Goal: Task Accomplishment & Management: Manage account settings

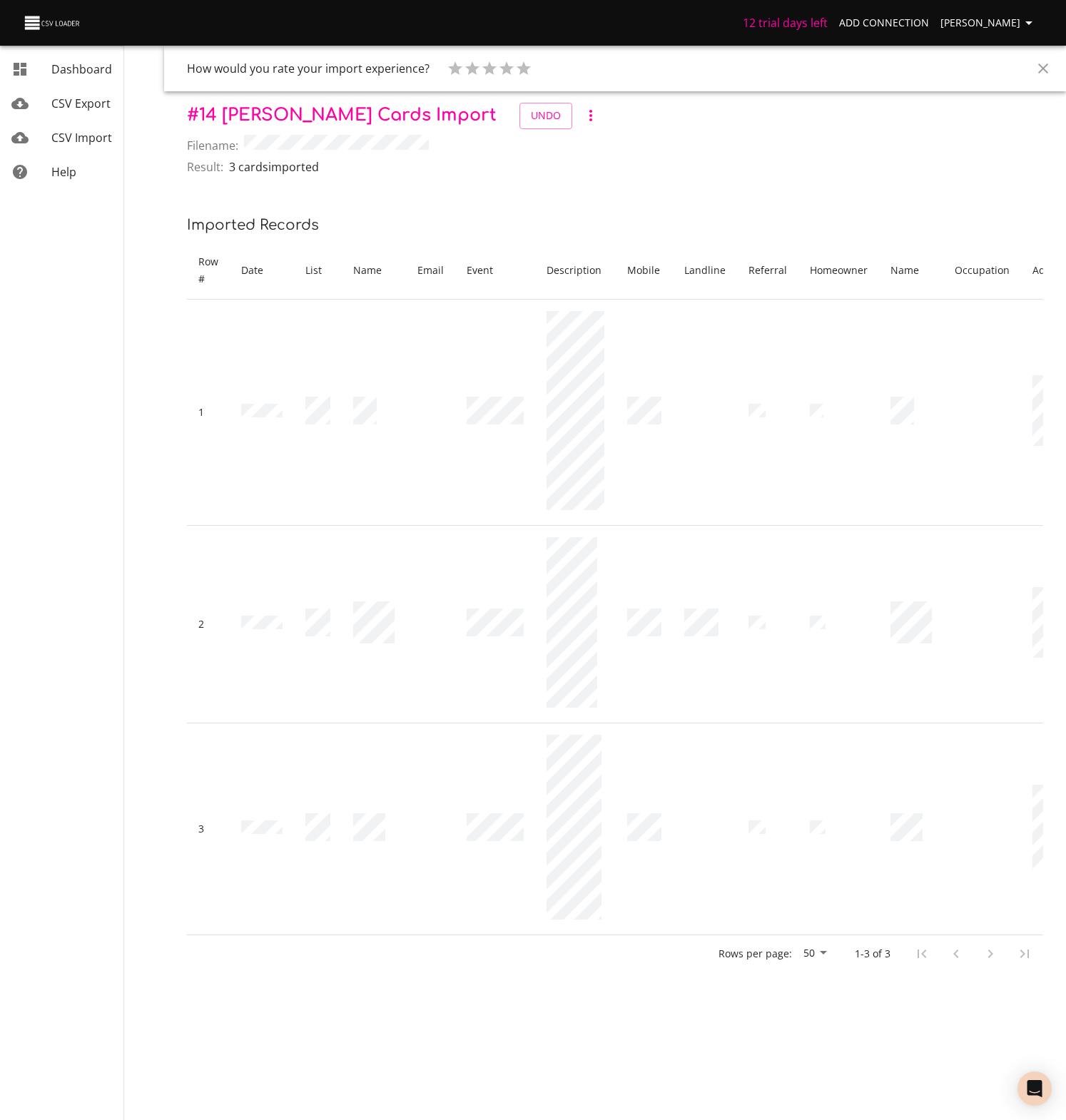
click at [994, 21] on span "[PERSON_NAME]" at bounding box center [989, 23] width 97 height 18
click at [982, 105] on link "Billing" at bounding box center [1000, 106] width 92 height 26
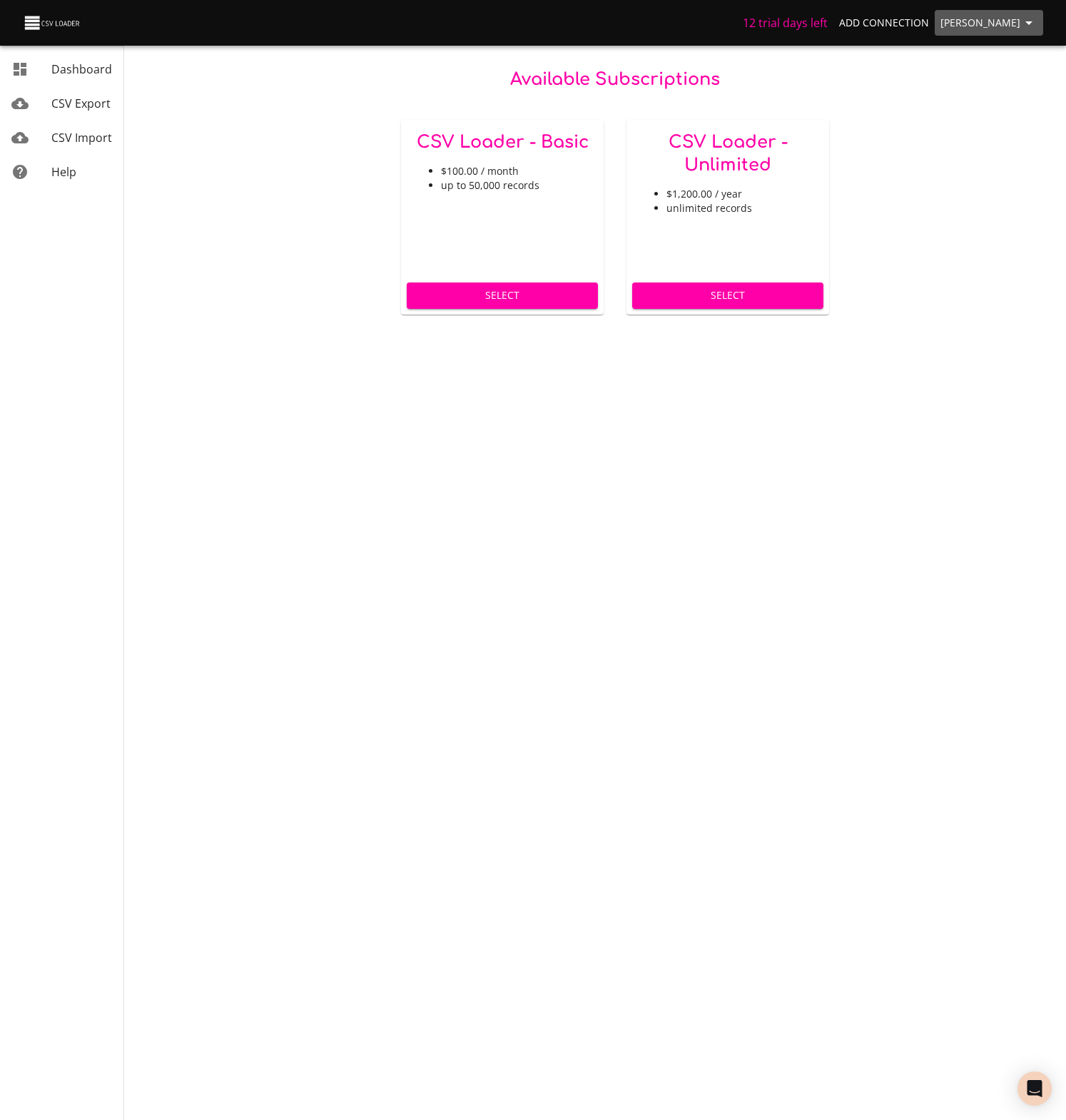
click at [972, 17] on span "[PERSON_NAME]" at bounding box center [989, 23] width 97 height 18
click at [987, 156] on link "Settings" at bounding box center [1000, 157] width 92 height 26
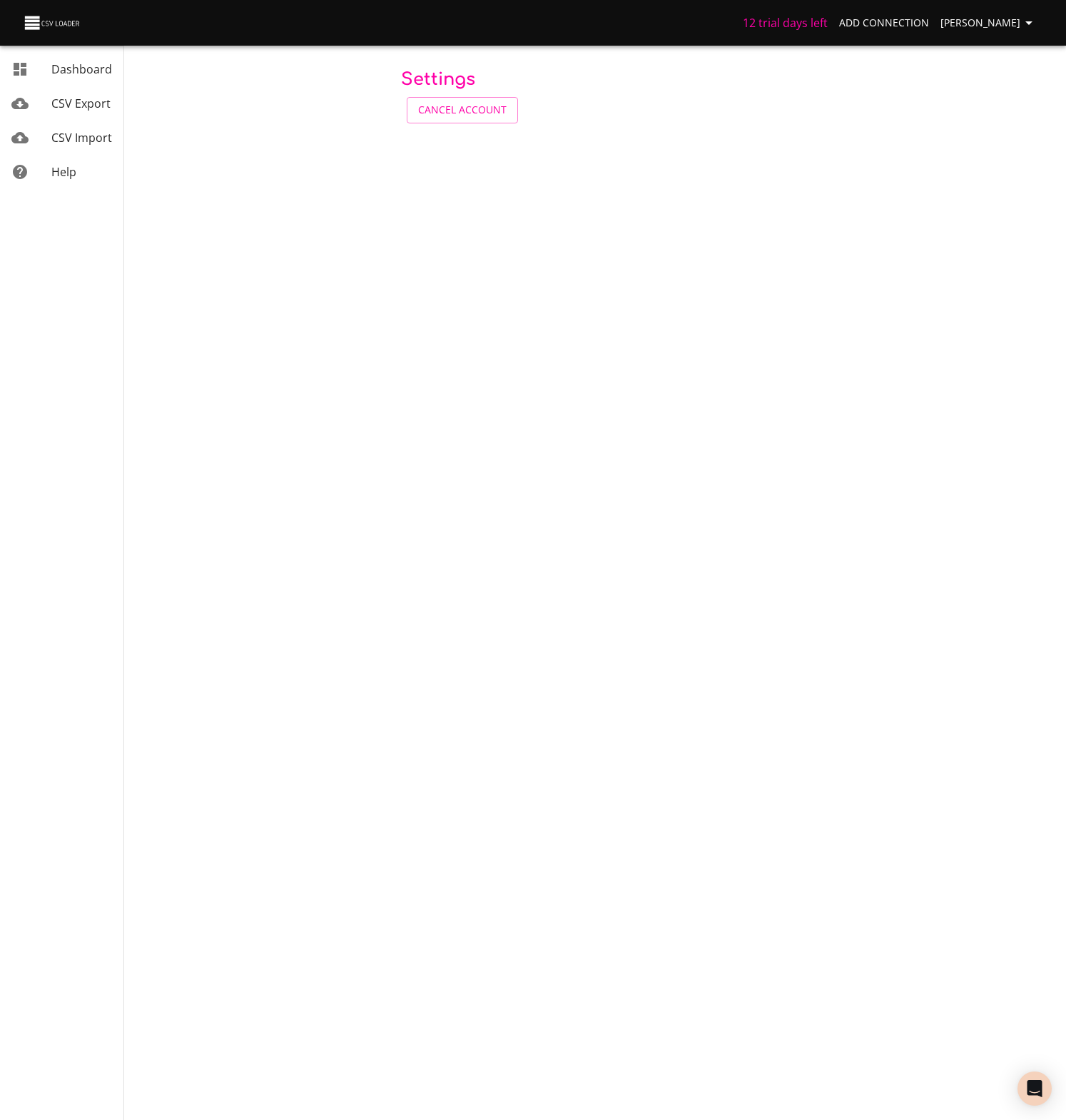
click at [990, 23] on span "[PERSON_NAME]" at bounding box center [989, 23] width 97 height 18
click at [977, 130] on link "Usage" at bounding box center [1000, 131] width 92 height 26
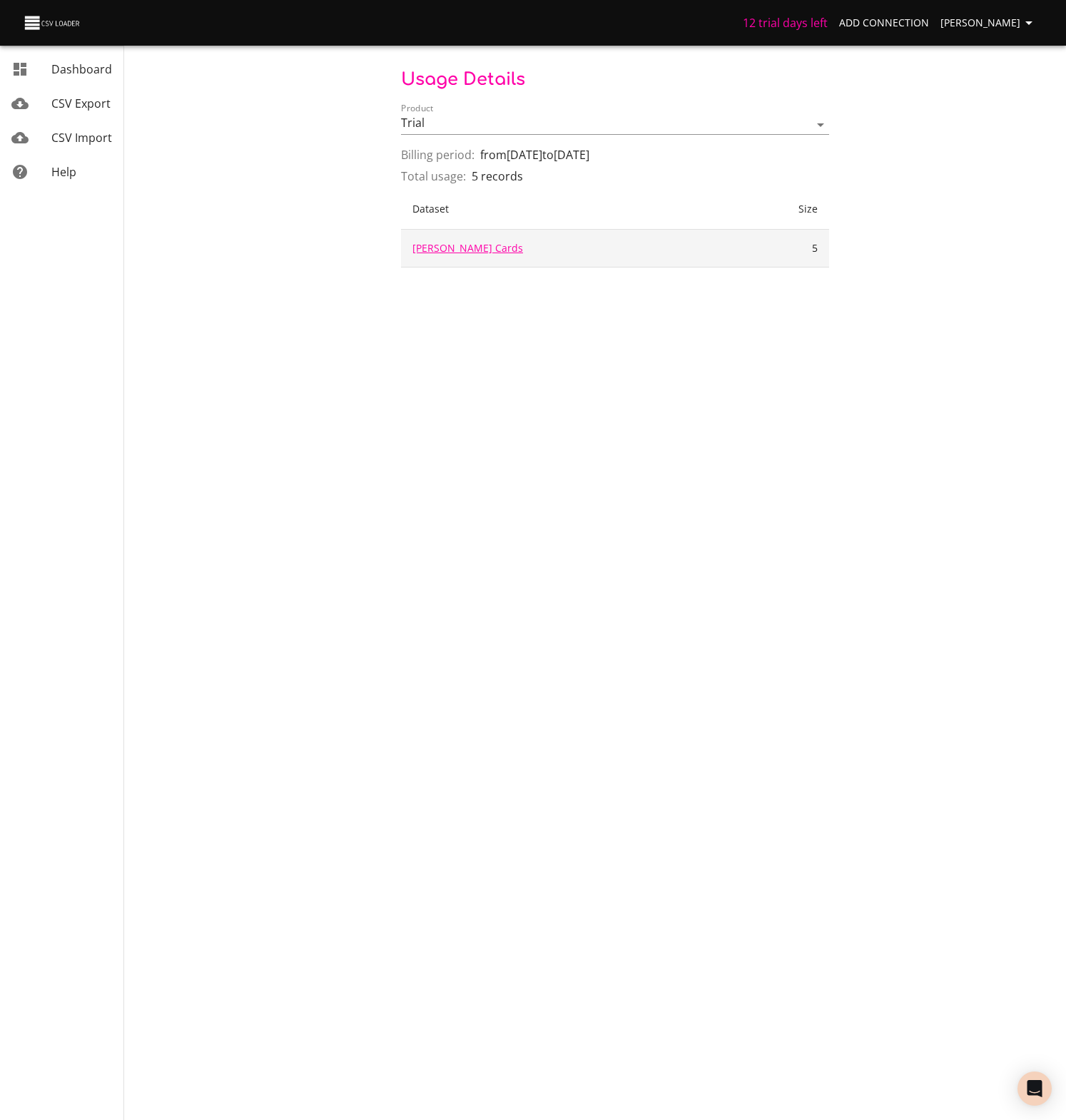
click at [450, 248] on link "[PERSON_NAME] Cards" at bounding box center [467, 248] width 110 height 14
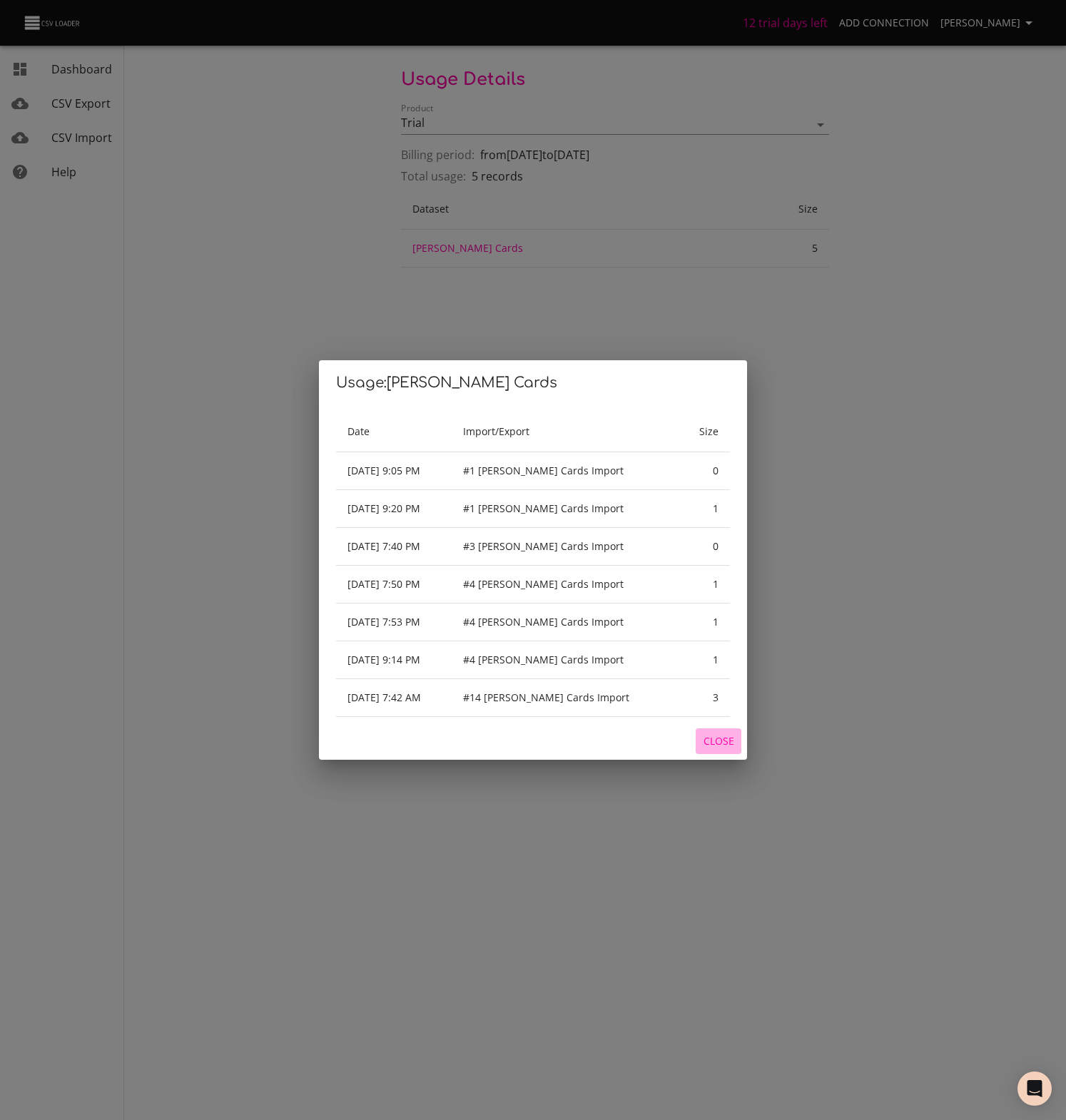
click at [721, 743] on span "Close" at bounding box center [719, 742] width 35 height 18
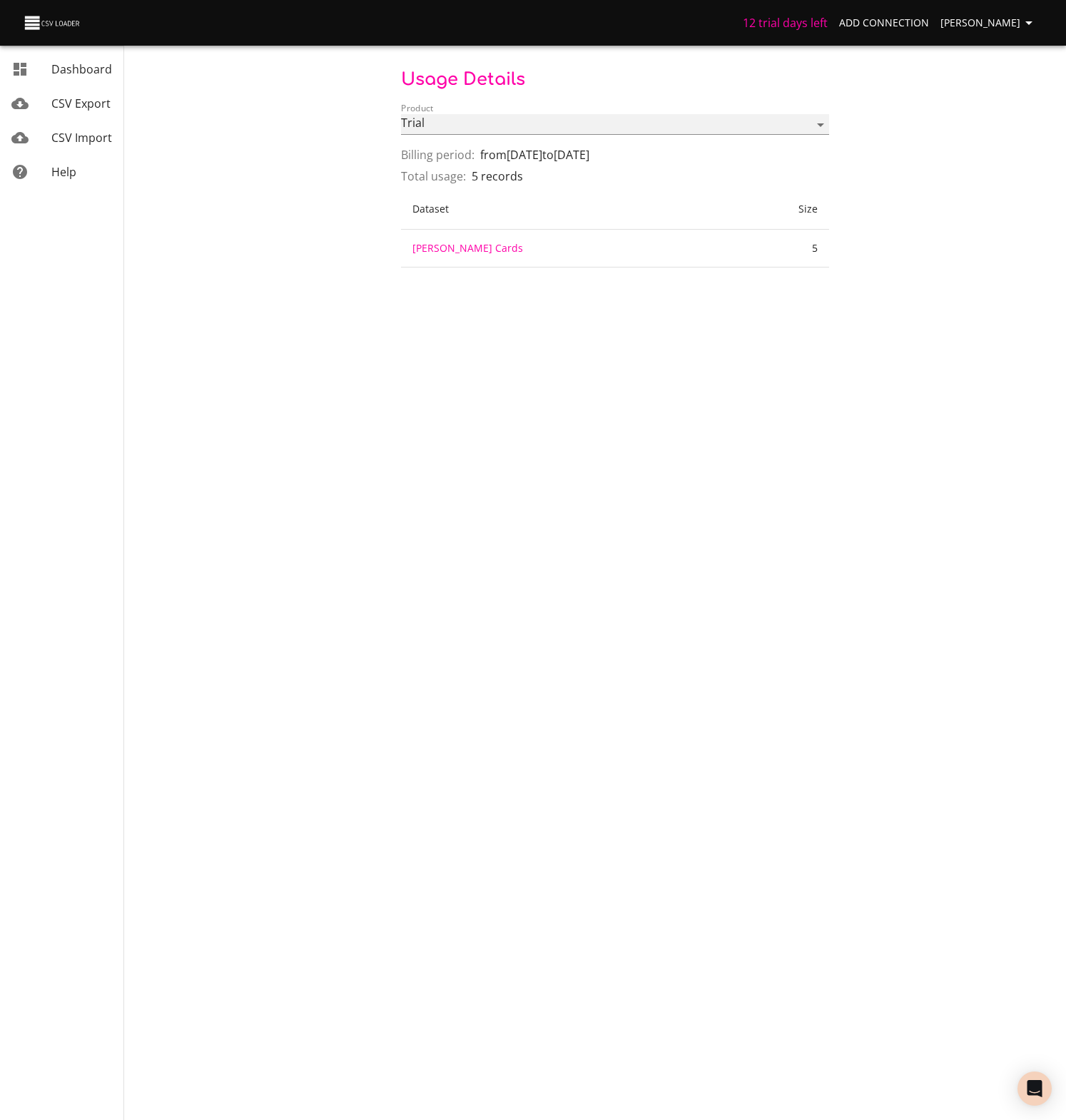
click at [443, 120] on select "Trial" at bounding box center [615, 124] width 428 height 21
click at [97, 73] on span "Dashboard" at bounding box center [81, 69] width 61 height 16
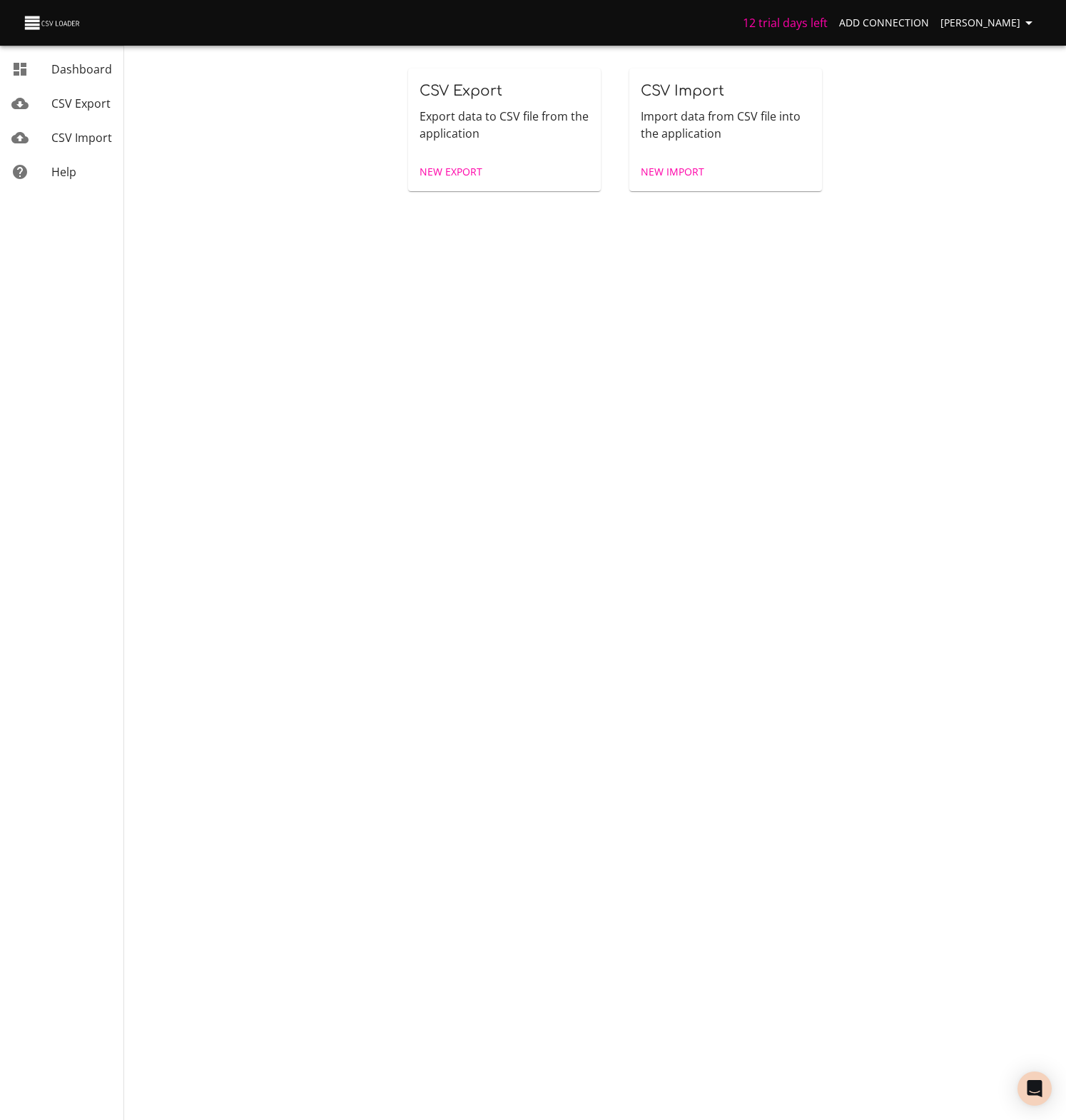
click at [58, 11] on div "12 trial days left Add Connection [PERSON_NAME]" at bounding box center [533, 22] width 1066 height 45
click at [59, 19] on img at bounding box center [53, 23] width 60 height 20
click at [954, 140] on div "CSV Export Export data to CSV file from the application New Export CSV Import I…" at bounding box center [616, 130] width 885 height 151
click at [1013, 24] on span "[PERSON_NAME]" at bounding box center [989, 23] width 97 height 18
click at [982, 105] on link "Billing" at bounding box center [1000, 106] width 92 height 26
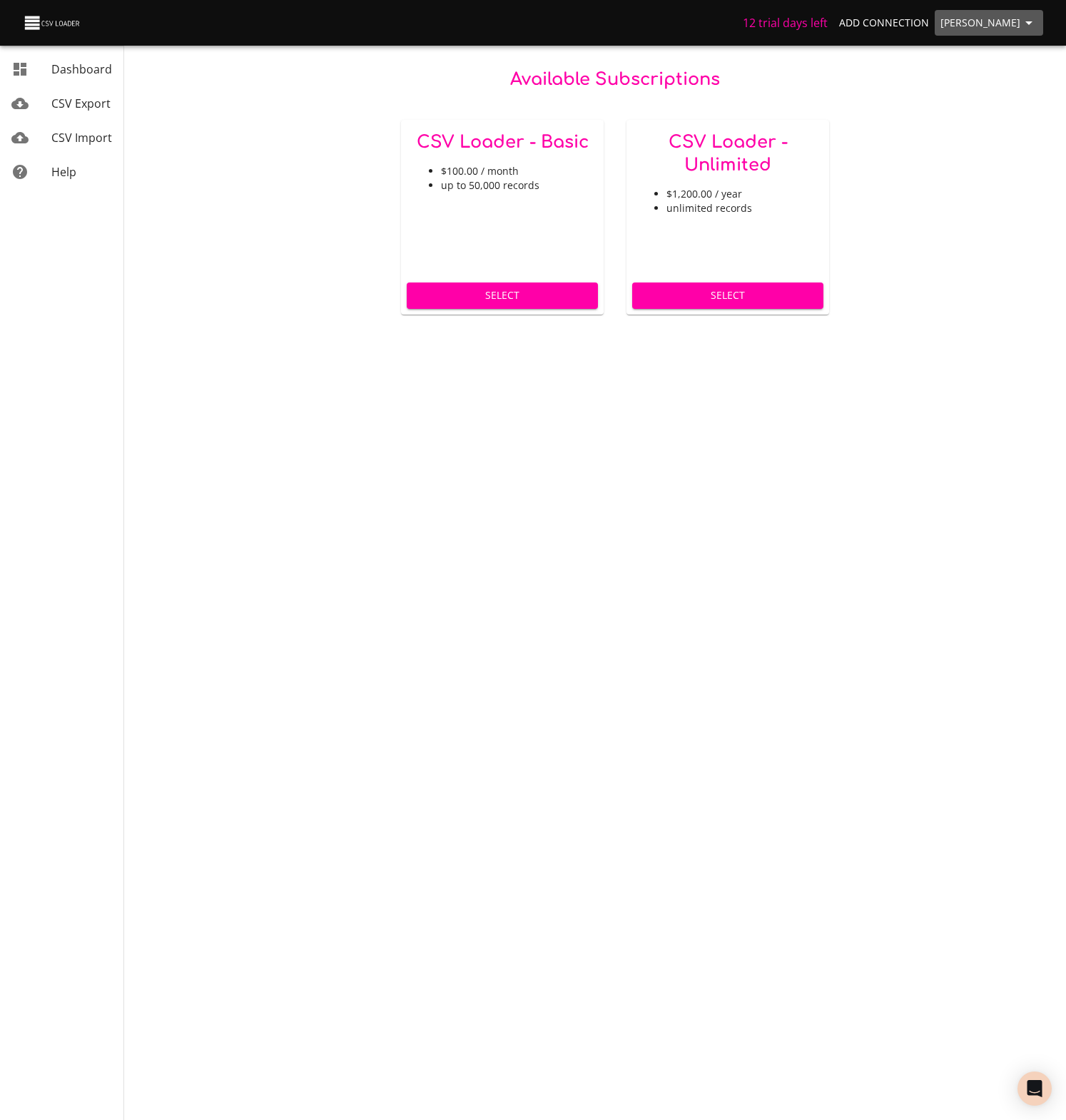
click at [1010, 24] on span "[PERSON_NAME]" at bounding box center [989, 23] width 97 height 18
click at [988, 158] on link "Settings" at bounding box center [1000, 157] width 92 height 26
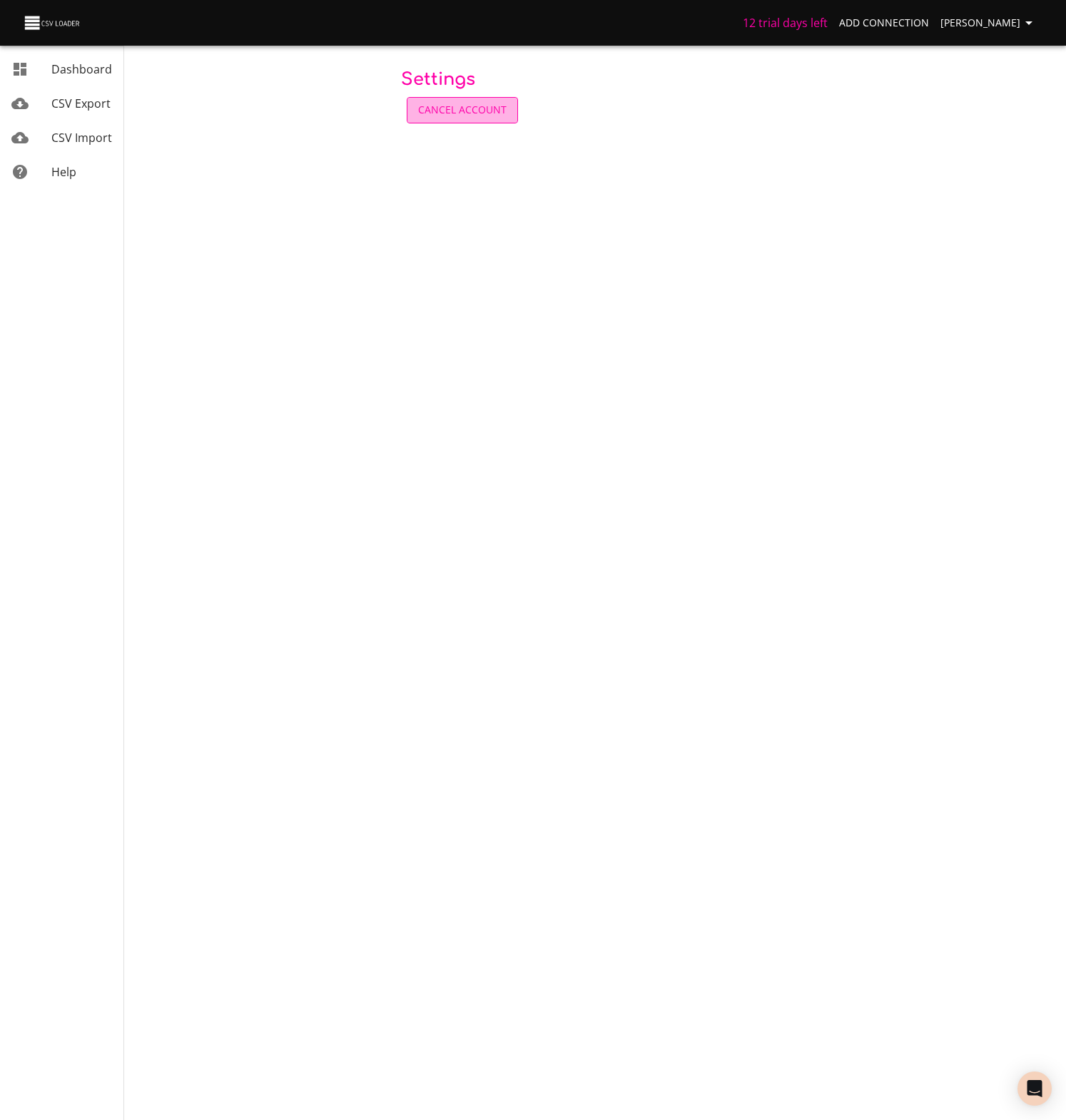
click at [474, 112] on span "Cancel Account" at bounding box center [462, 110] width 89 height 18
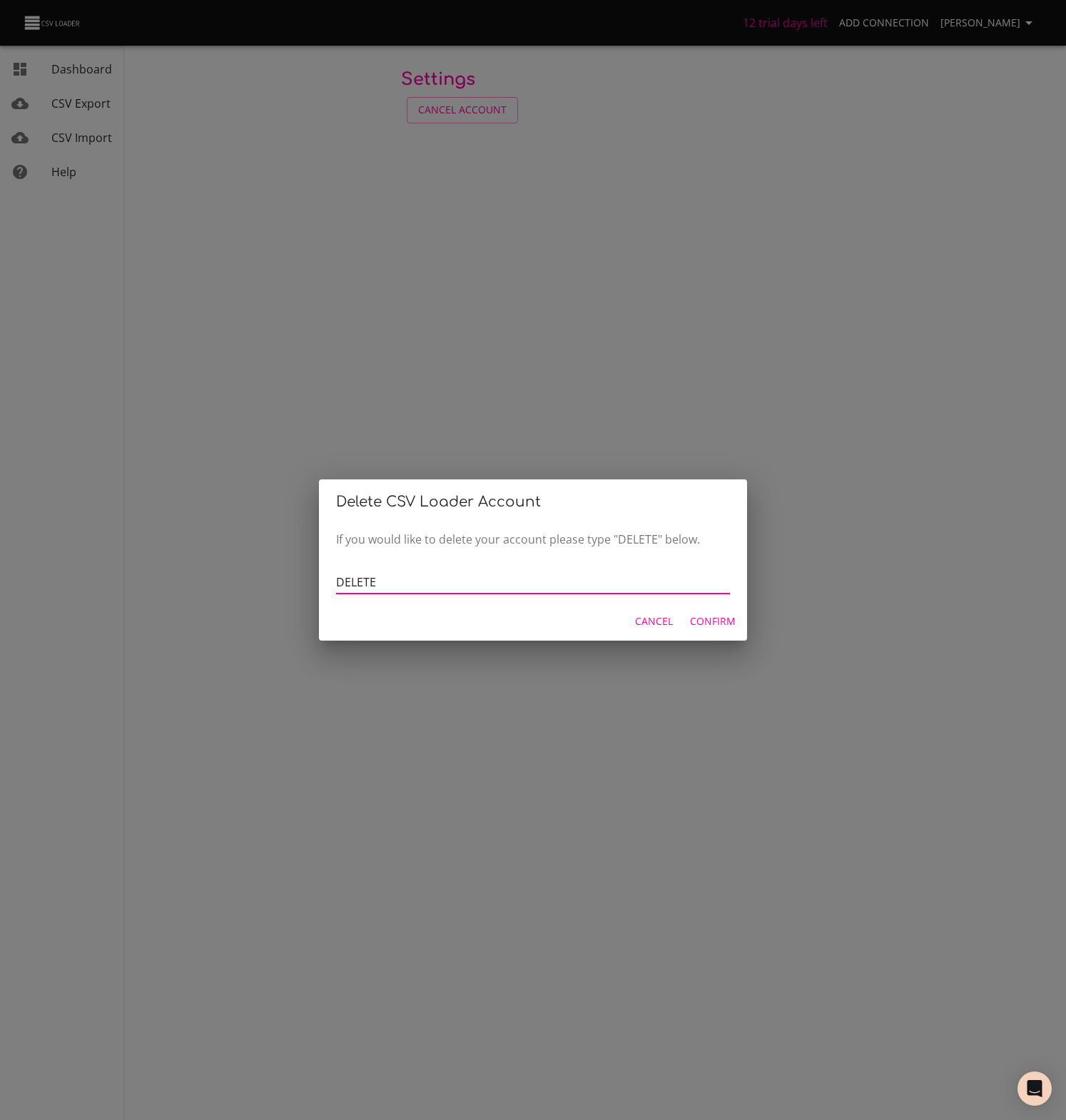
type input "DELETE"
click at [712, 617] on span "Confirm" at bounding box center [712, 621] width 45 height 18
